Goal: Task Accomplishment & Management: Manage account settings

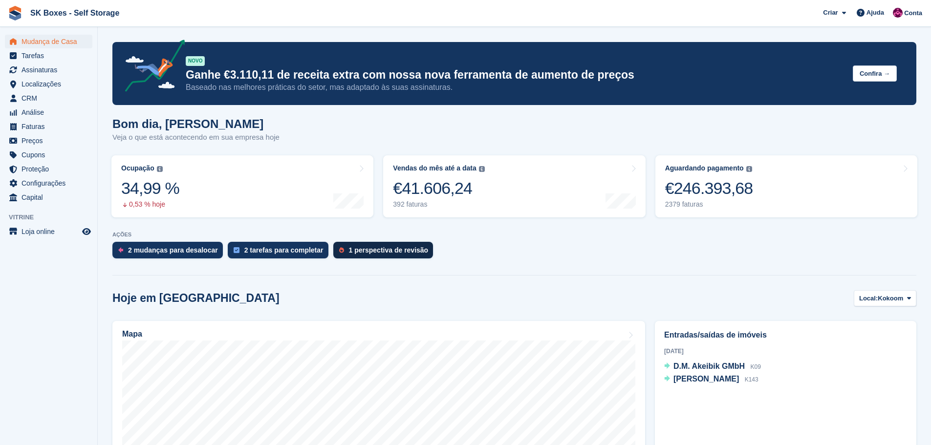
click at [356, 247] on div "1 perspectiva de revisão" at bounding box center [389, 250] width 80 height 8
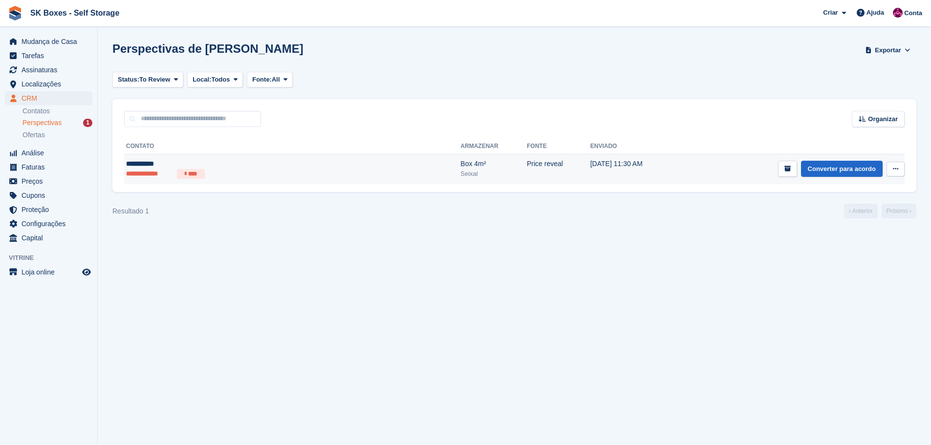
click at [460, 172] on div "Seixal" at bounding box center [493, 174] width 66 height 10
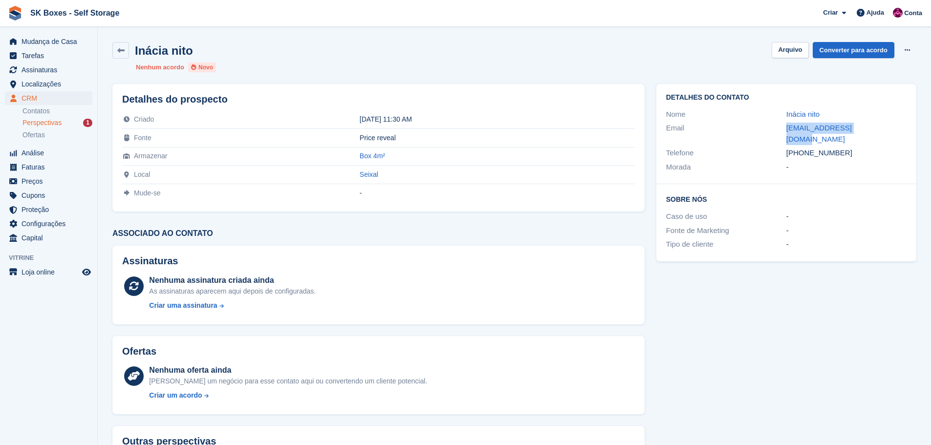
drag, startPoint x: 778, startPoint y: 128, endPoint x: 870, endPoint y: 129, distance: 91.9
click at [870, 129] on div "Email inanito23@hotmail.com" at bounding box center [786, 133] width 240 height 25
copy div "inanito23@hotmail.com"
click at [49, 78] on span "Localizações" at bounding box center [50, 84] width 59 height 14
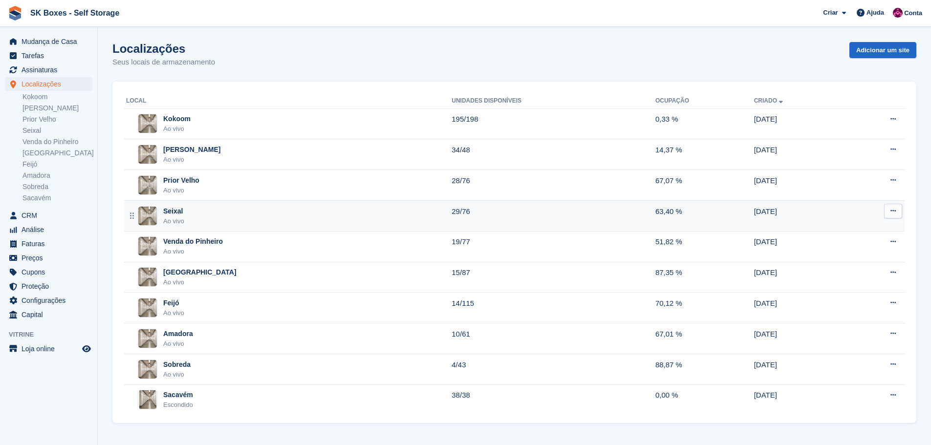
click at [224, 218] on div "Seixal Ao vivo" at bounding box center [288, 216] width 325 height 20
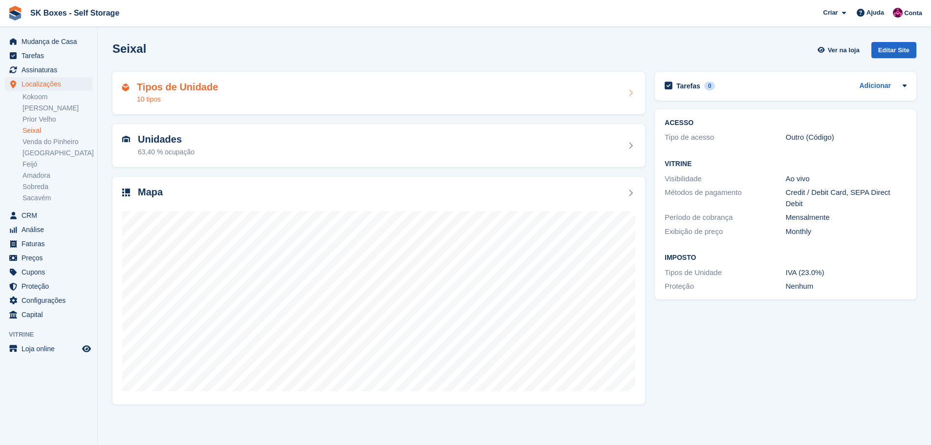
click at [289, 91] on div "Tipos de Unidade 10 tipos" at bounding box center [378, 93] width 513 height 23
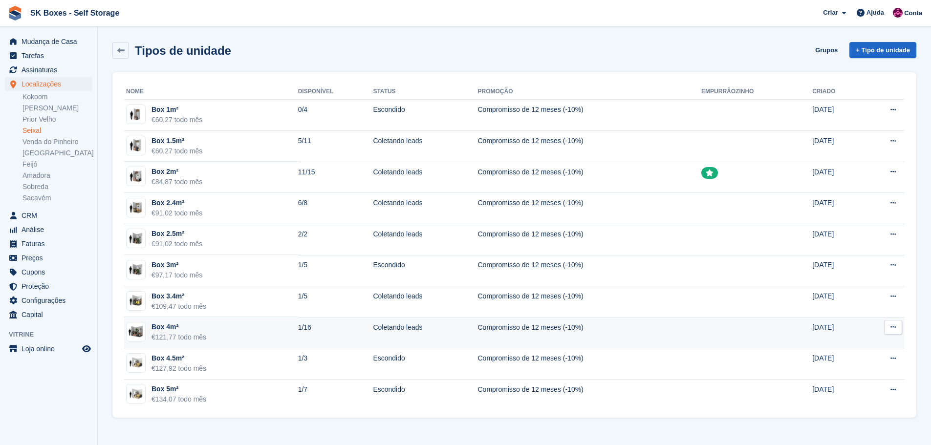
click at [225, 336] on td "Box 4m² €121,77 todo mês" at bounding box center [211, 332] width 174 height 31
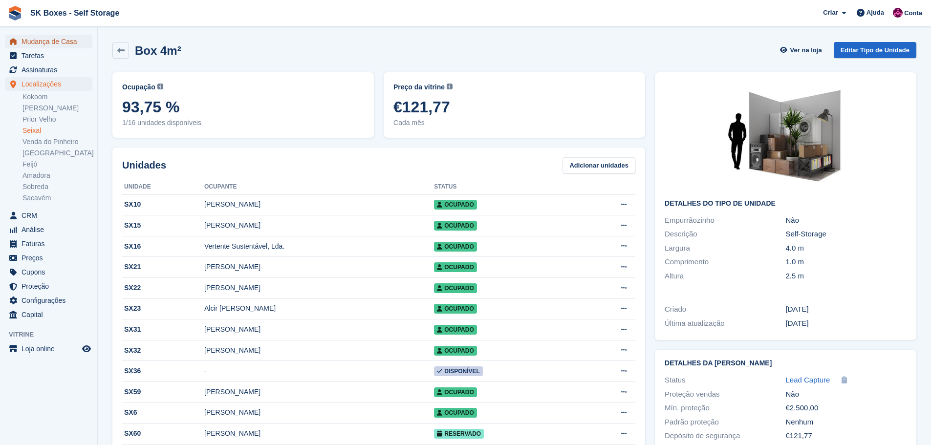
click at [40, 38] on span "Mudança de Casa" at bounding box center [50, 42] width 59 height 14
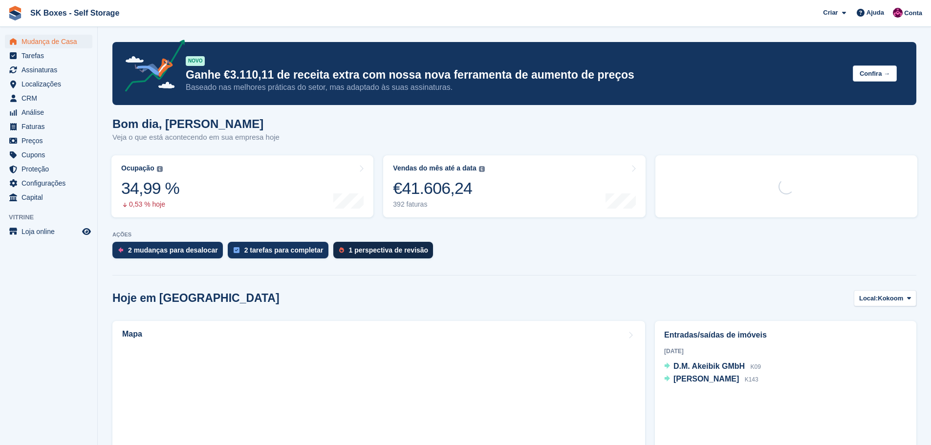
click at [375, 248] on div "1 perspectiva de revisão" at bounding box center [389, 250] width 80 height 8
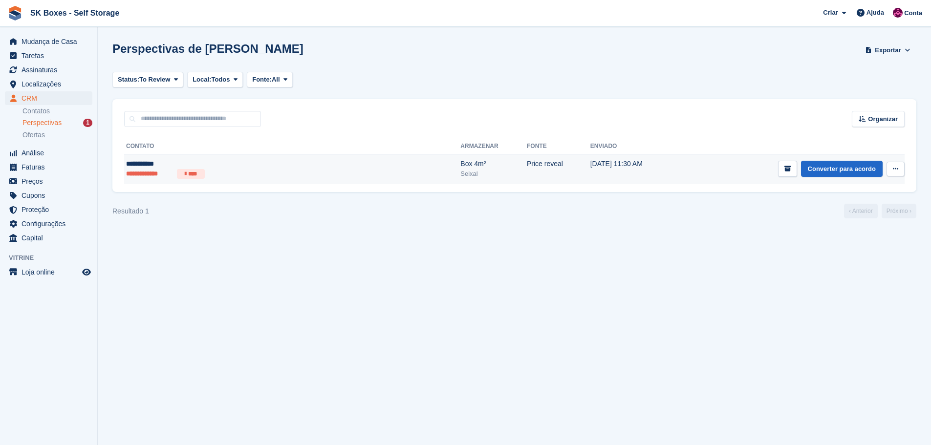
click at [590, 160] on td "27 Aug, 11:30 AM" at bounding box center [636, 169] width 92 height 30
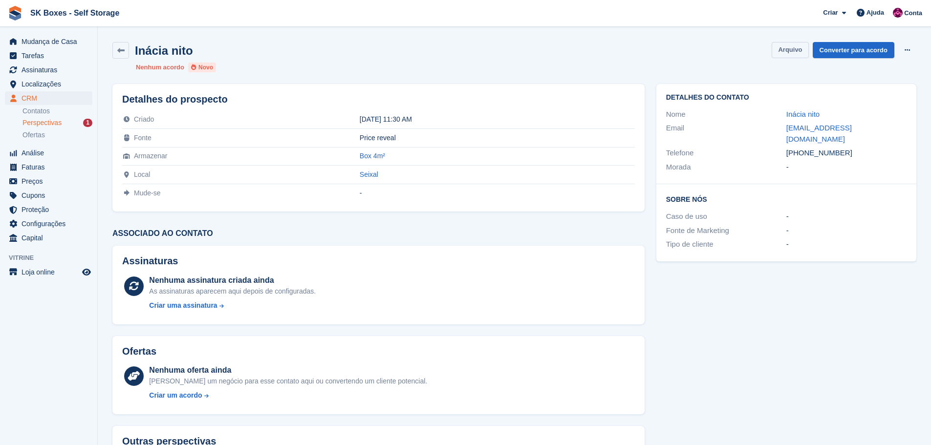
click at [789, 46] on button "Arquivo" at bounding box center [789, 50] width 37 height 16
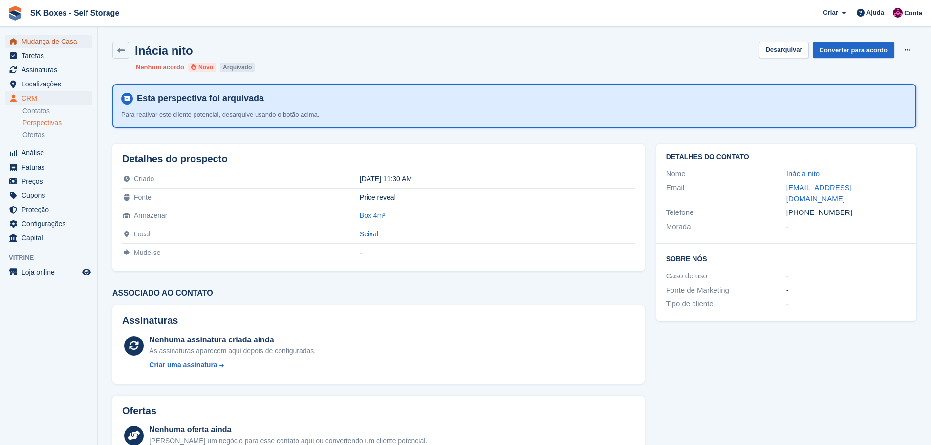
click at [54, 38] on span "Mudança de Casa" at bounding box center [50, 42] width 59 height 14
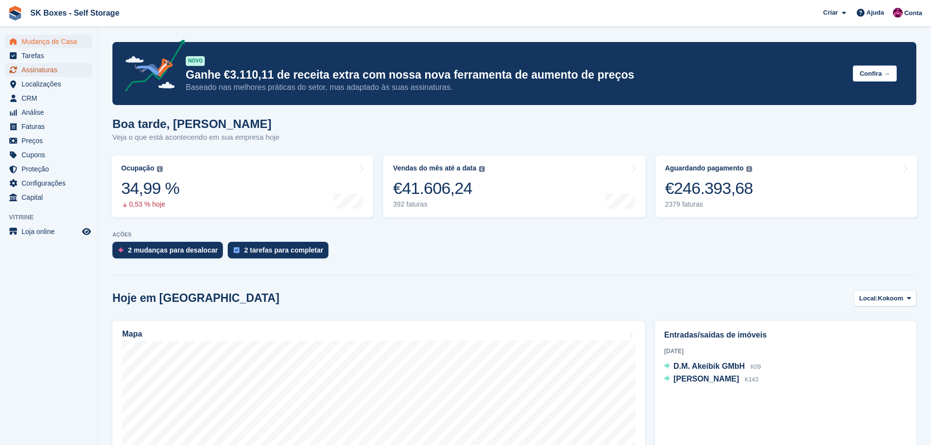
click at [44, 76] on span "Assinaturas" at bounding box center [50, 70] width 59 height 14
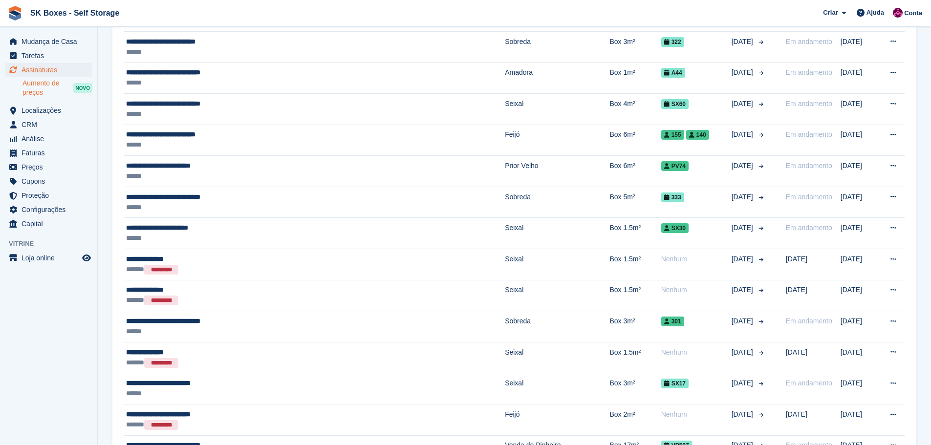
scroll to position [195, 0]
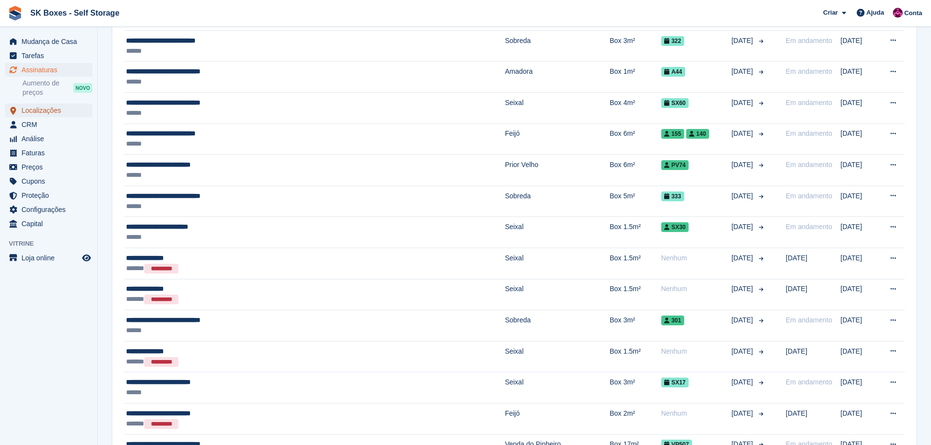
click at [51, 109] on span "Localizações" at bounding box center [50, 111] width 59 height 14
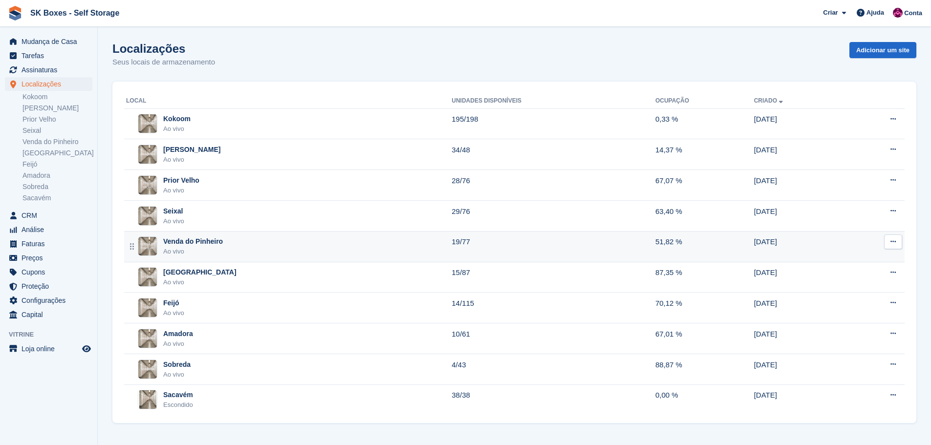
click at [222, 249] on div "Venda do Pinheiro Ao vivo" at bounding box center [288, 246] width 325 height 20
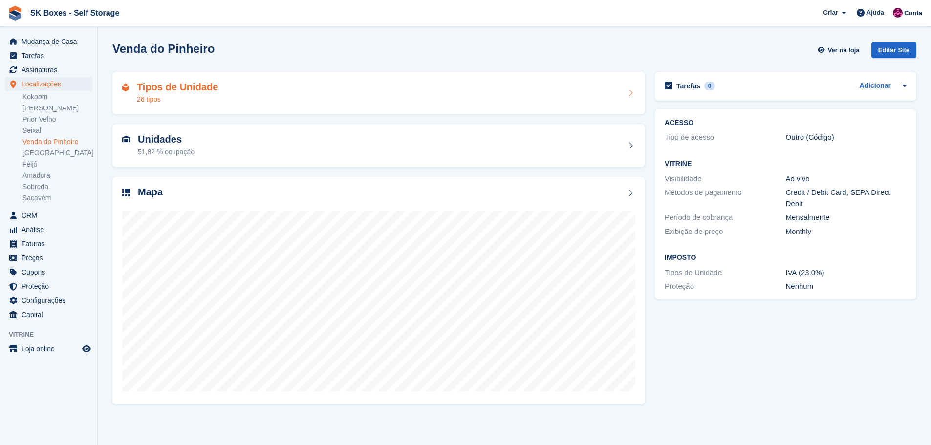
click at [241, 97] on div "Tipos de Unidade 26 tipos" at bounding box center [378, 93] width 513 height 23
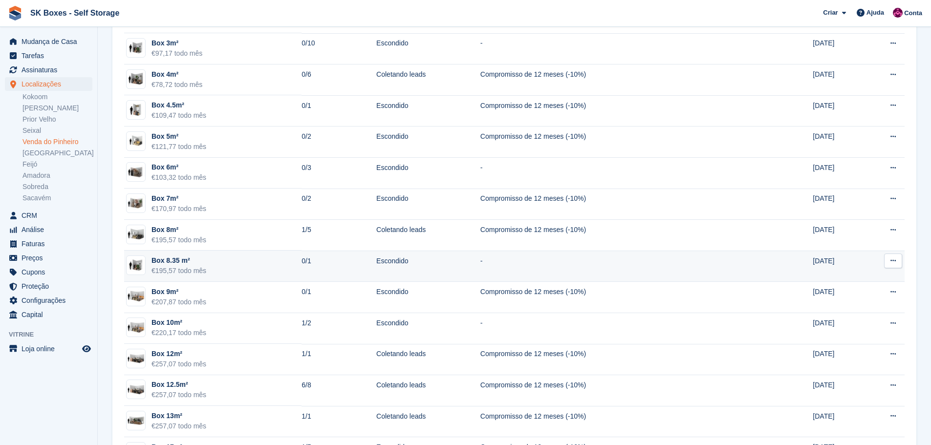
scroll to position [293, 0]
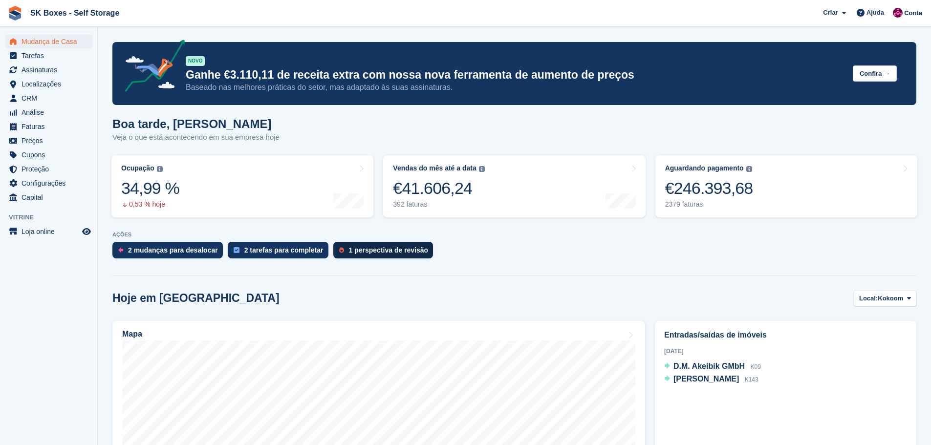
click at [368, 255] on div "1 perspectiva de revisão" at bounding box center [383, 250] width 100 height 17
